Goal: Information Seeking & Learning: Learn about a topic

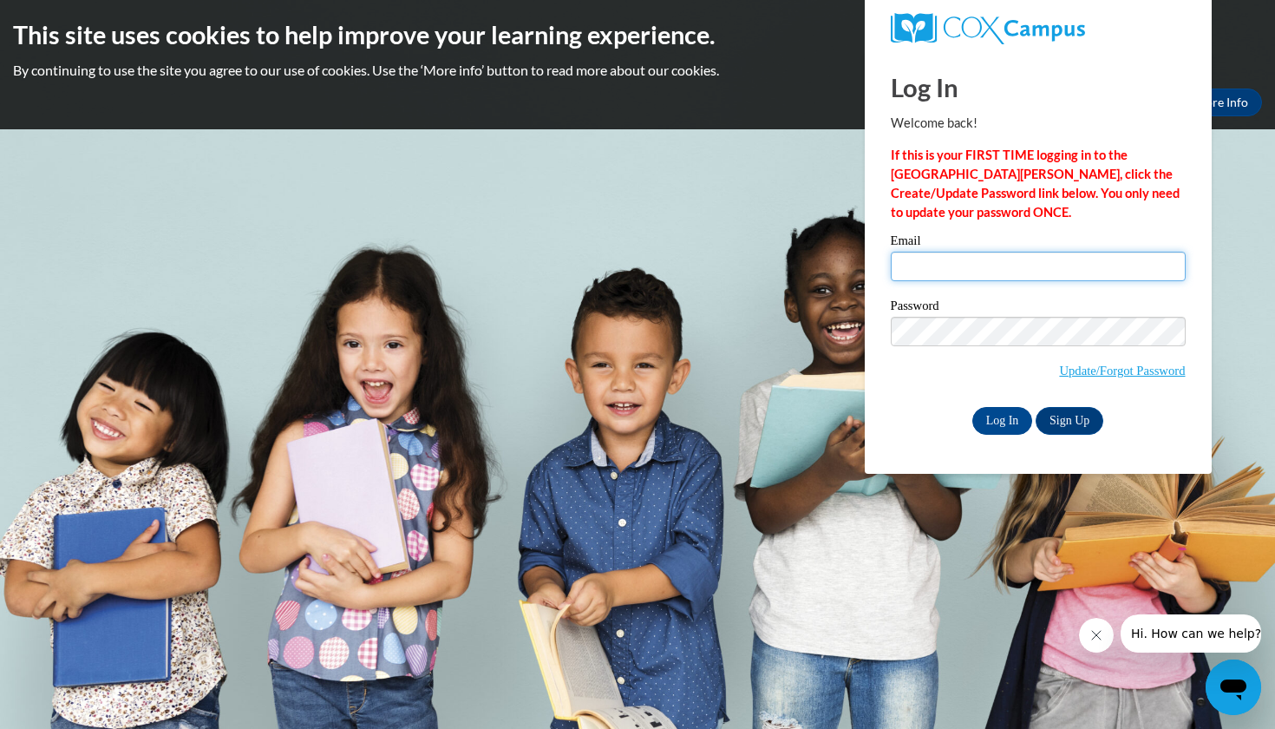
type input "isabel.kennedy@covenant.edu"
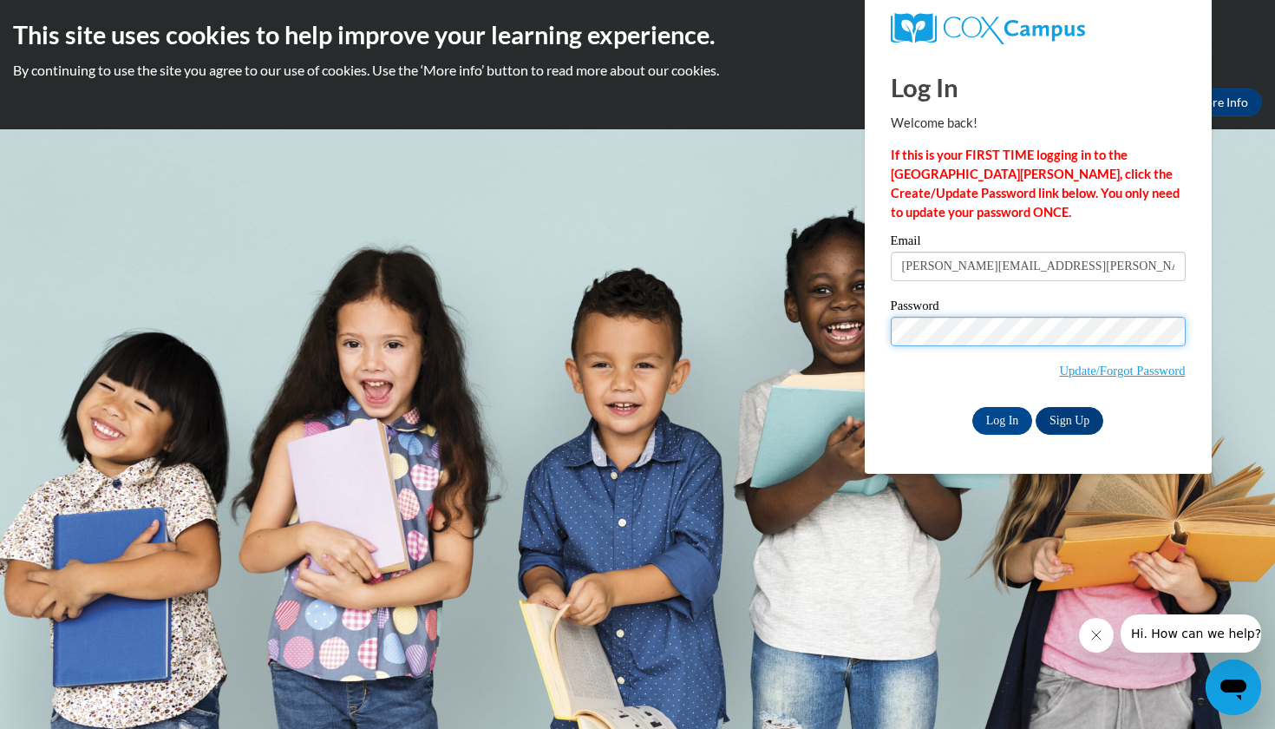
click at [1001, 417] on input "Log In" at bounding box center [1002, 421] width 61 height 28
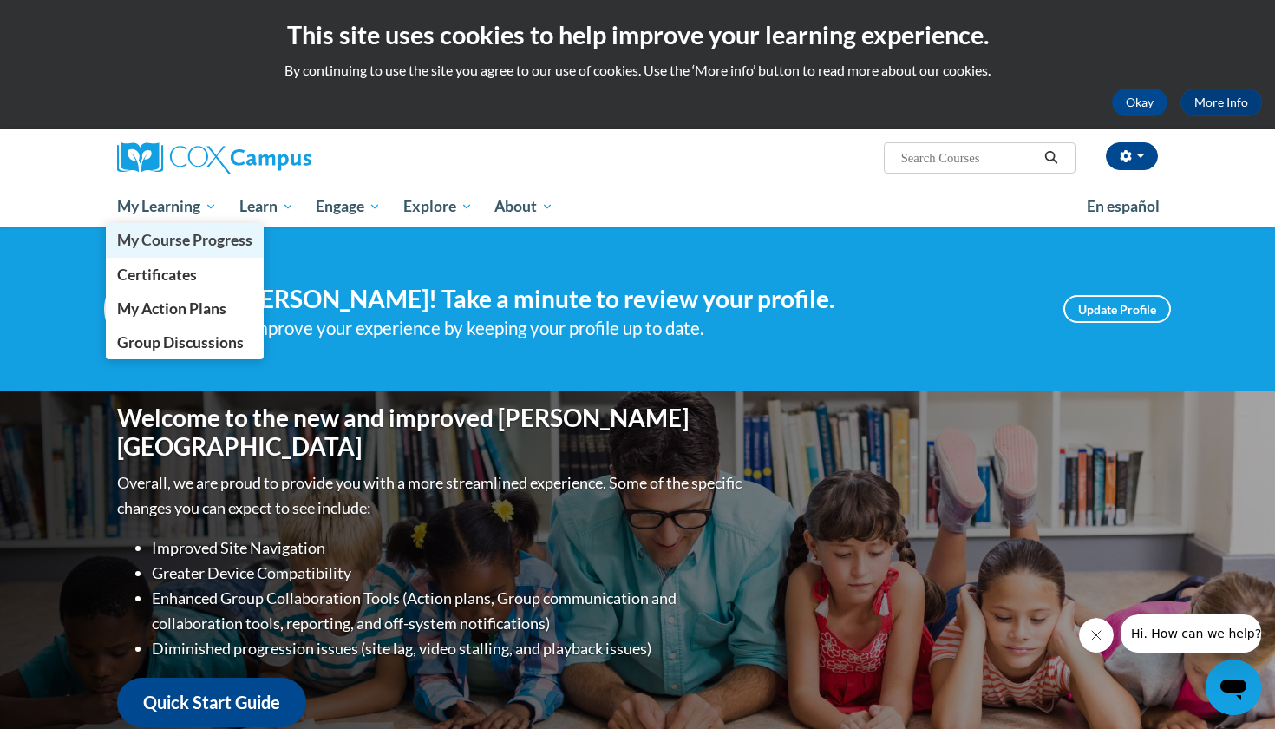
click at [198, 245] on span "My Course Progress" at bounding box center [184, 240] width 135 height 18
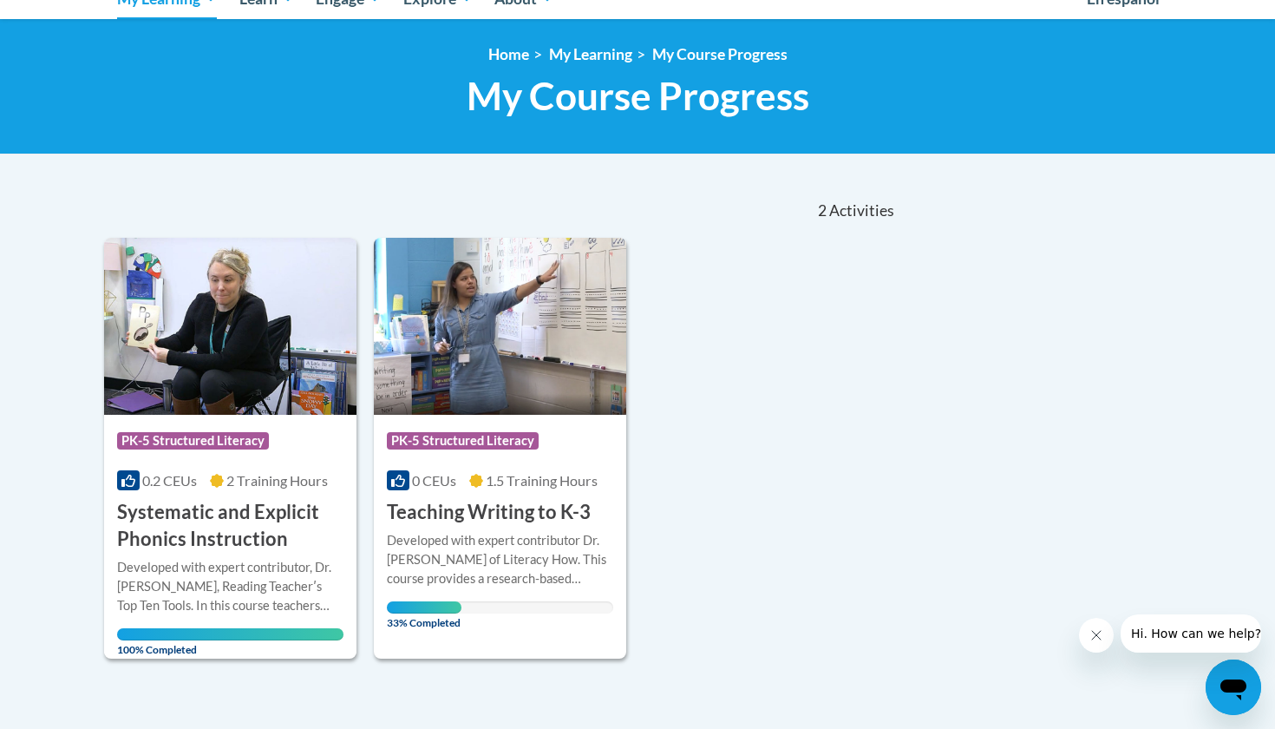
click at [486, 481] on span "1.5 Training Hours" at bounding box center [542, 480] width 112 height 16
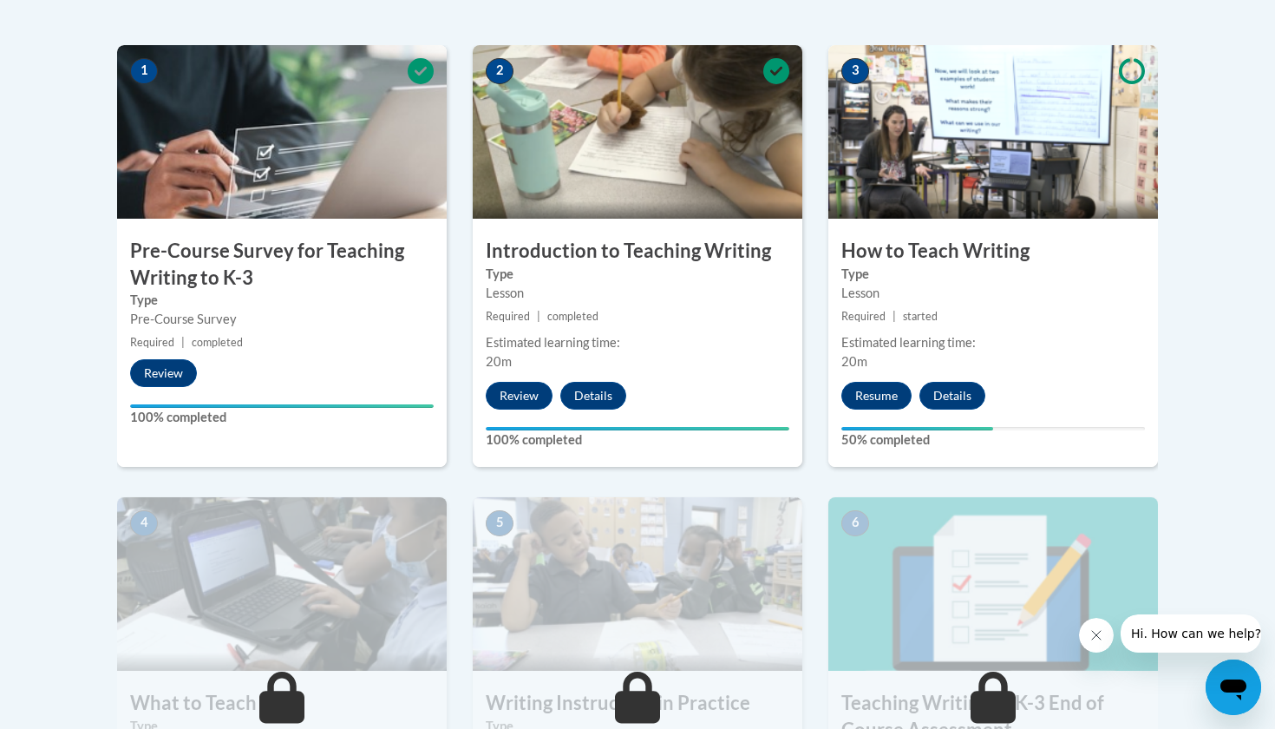
scroll to position [547, 0]
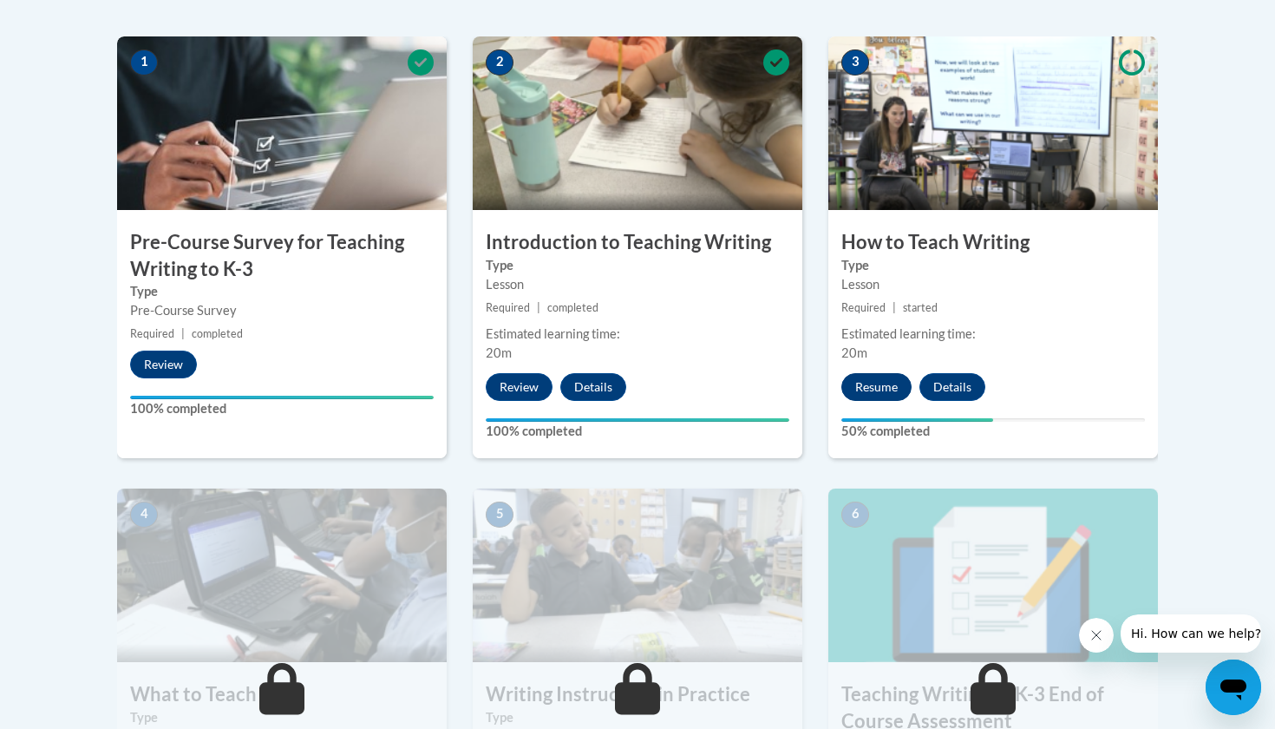
click at [864, 389] on button "Resume" at bounding box center [876, 387] width 70 height 28
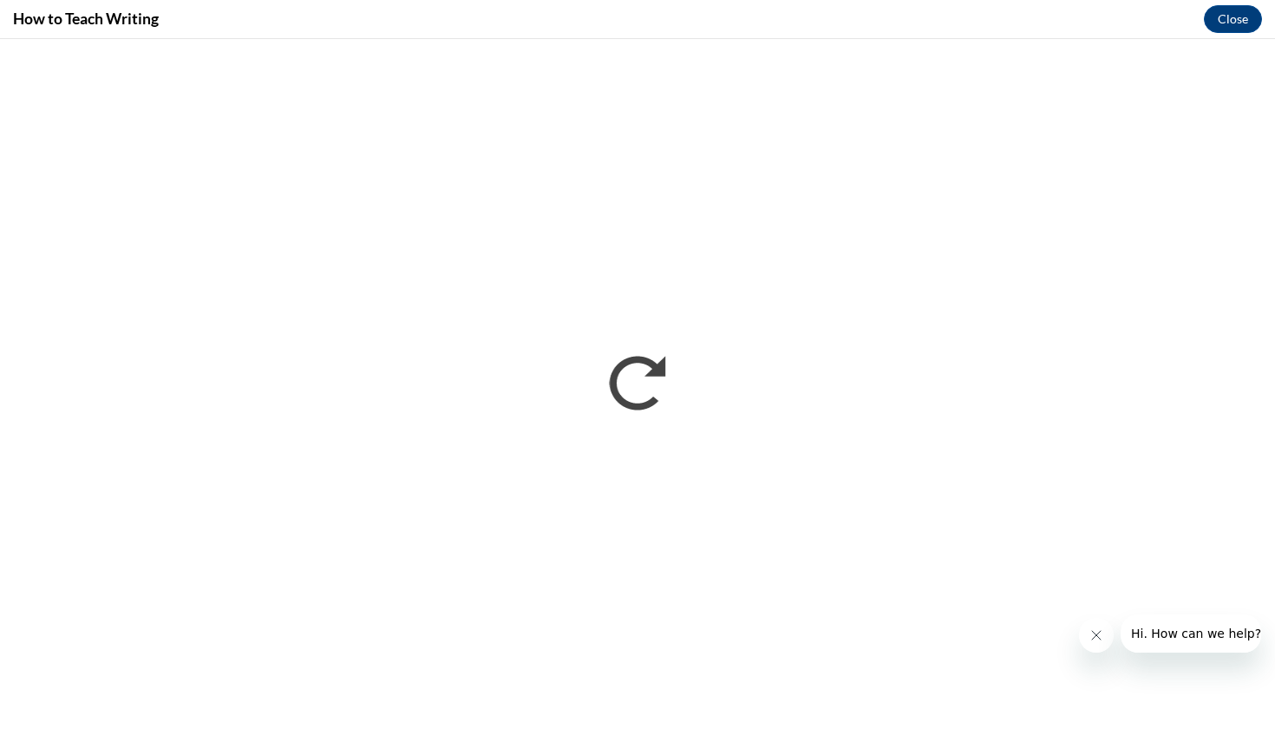
scroll to position [0, 0]
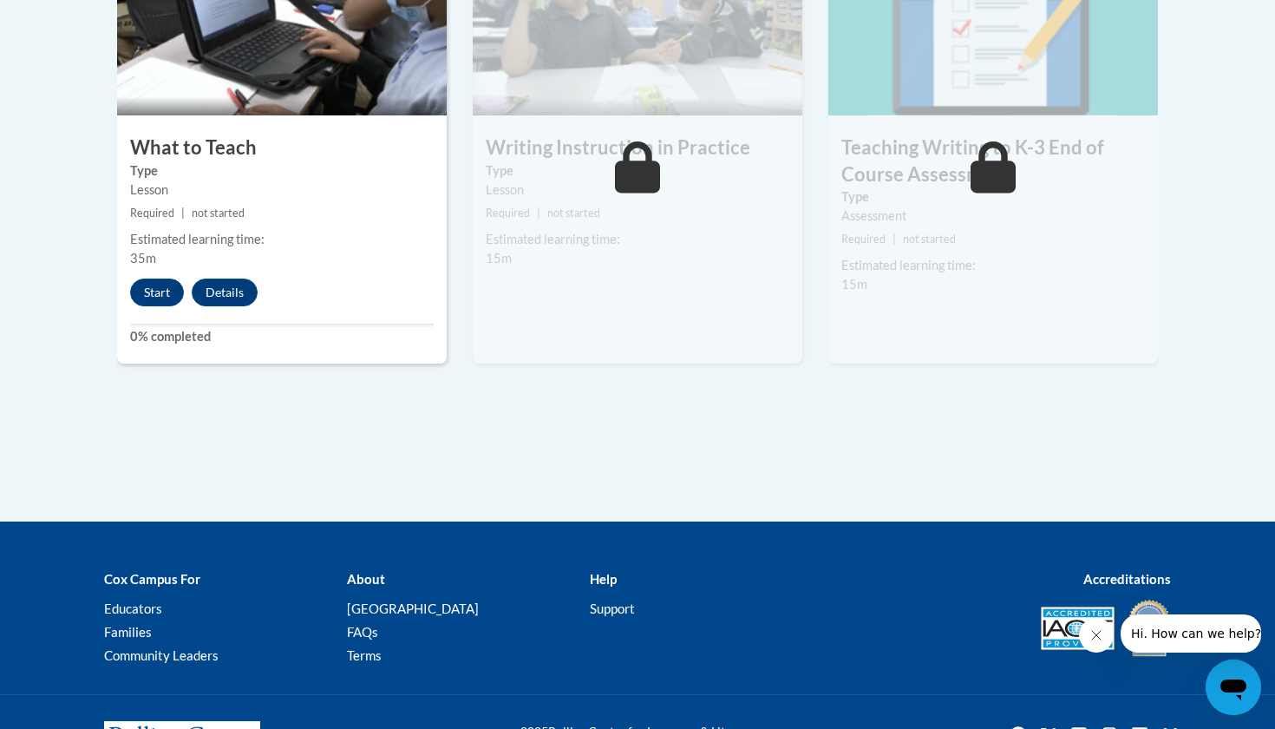
scroll to position [1122, 0]
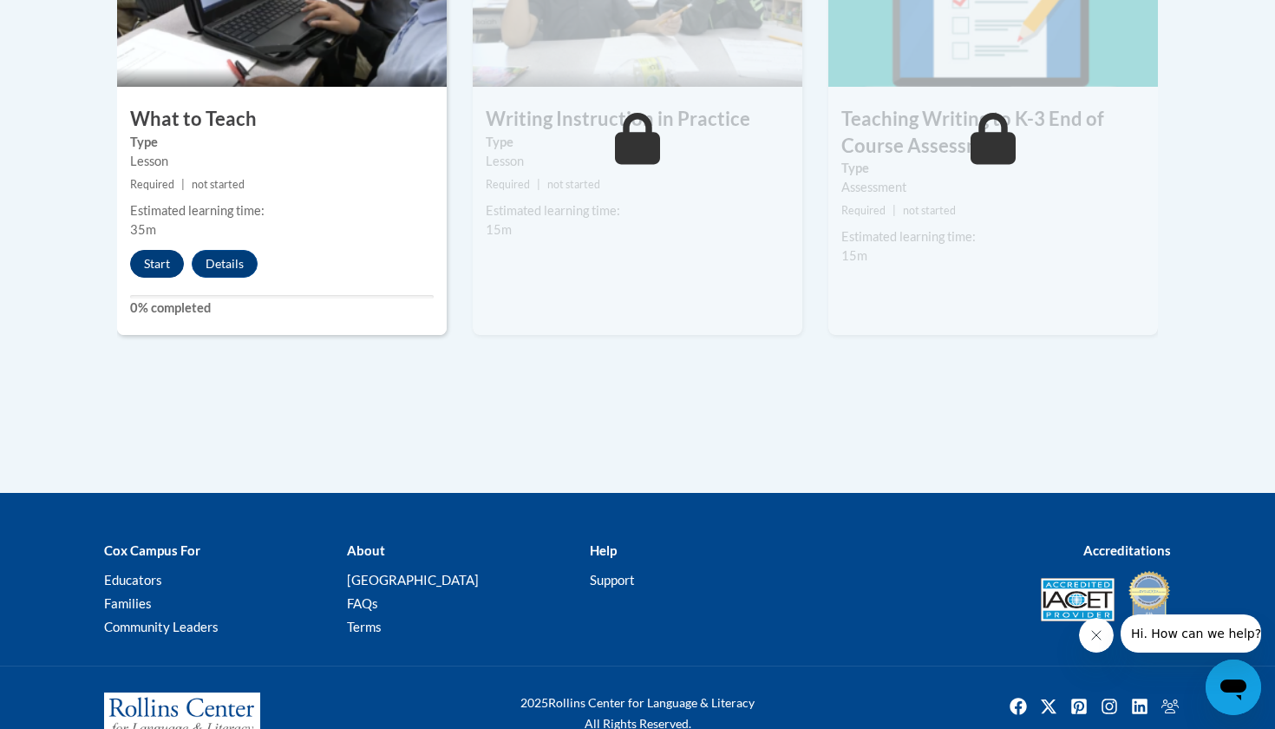
click at [141, 264] on button "Start" at bounding box center [157, 264] width 54 height 28
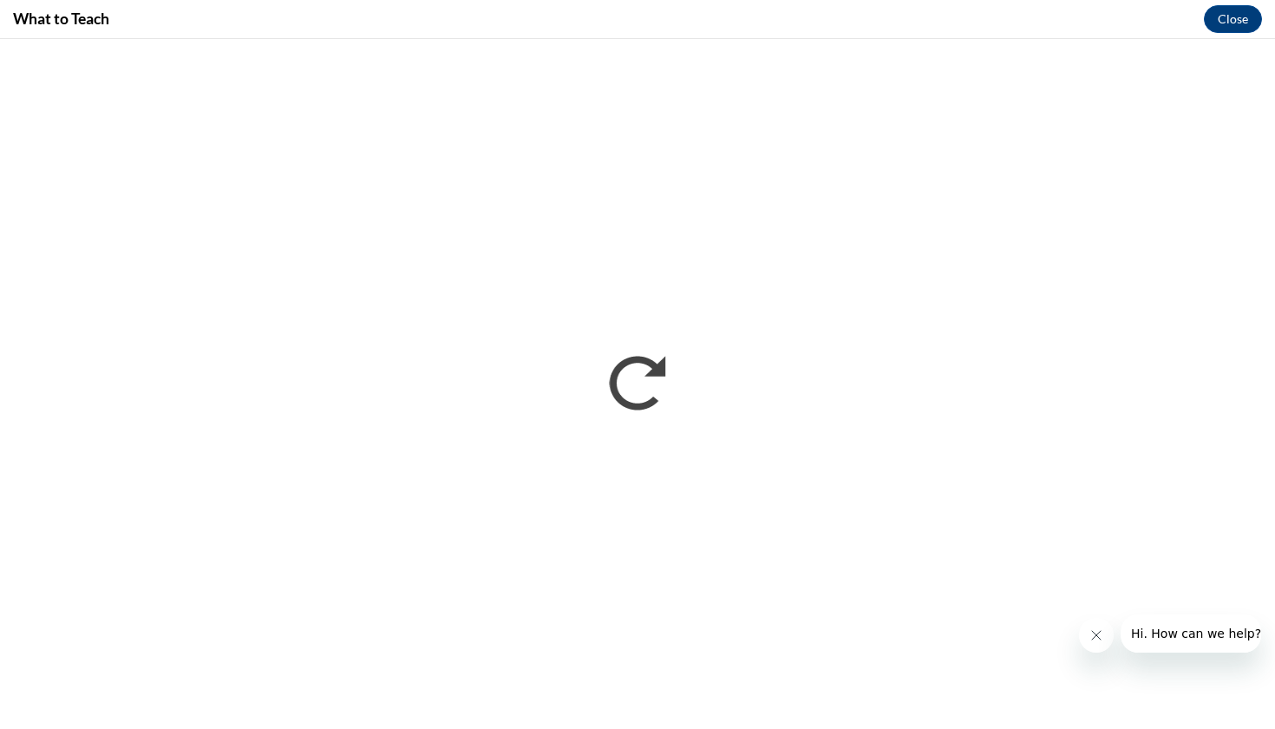
scroll to position [0, 0]
